Goal: Find specific page/section: Find specific page/section

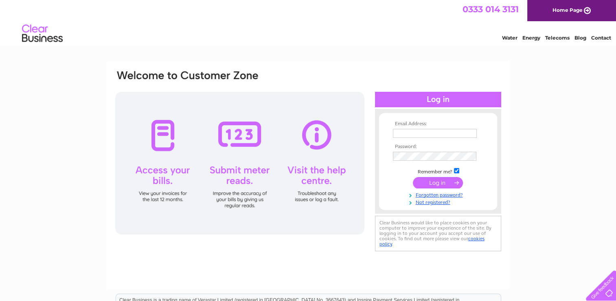
type input "johnkstorey@aol.com"
click at [445, 183] on input "submit" at bounding box center [438, 182] width 50 height 11
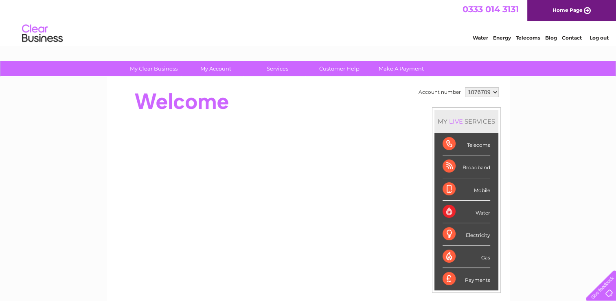
click at [536, 120] on div "My Clear Business Login Details My Details My Preferences Link Account My Accou…" at bounding box center [308, 290] width 616 height 458
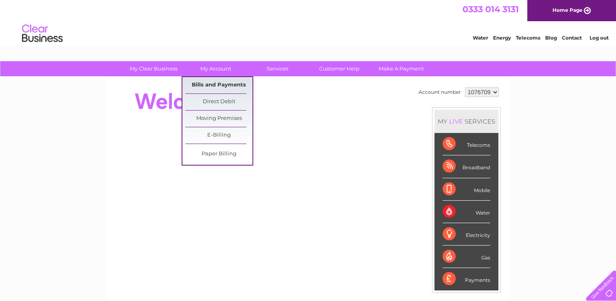
click at [222, 86] on link "Bills and Payments" at bounding box center [218, 85] width 67 height 16
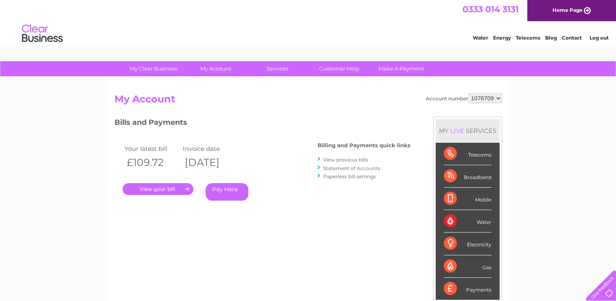
click at [160, 191] on link "." at bounding box center [158, 189] width 71 height 12
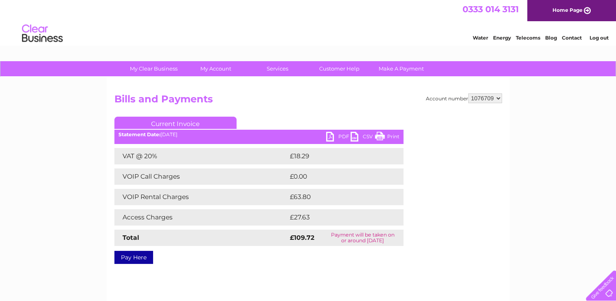
click at [331, 138] on link "PDF" at bounding box center [338, 138] width 24 height 12
